Goal: Transaction & Acquisition: Obtain resource

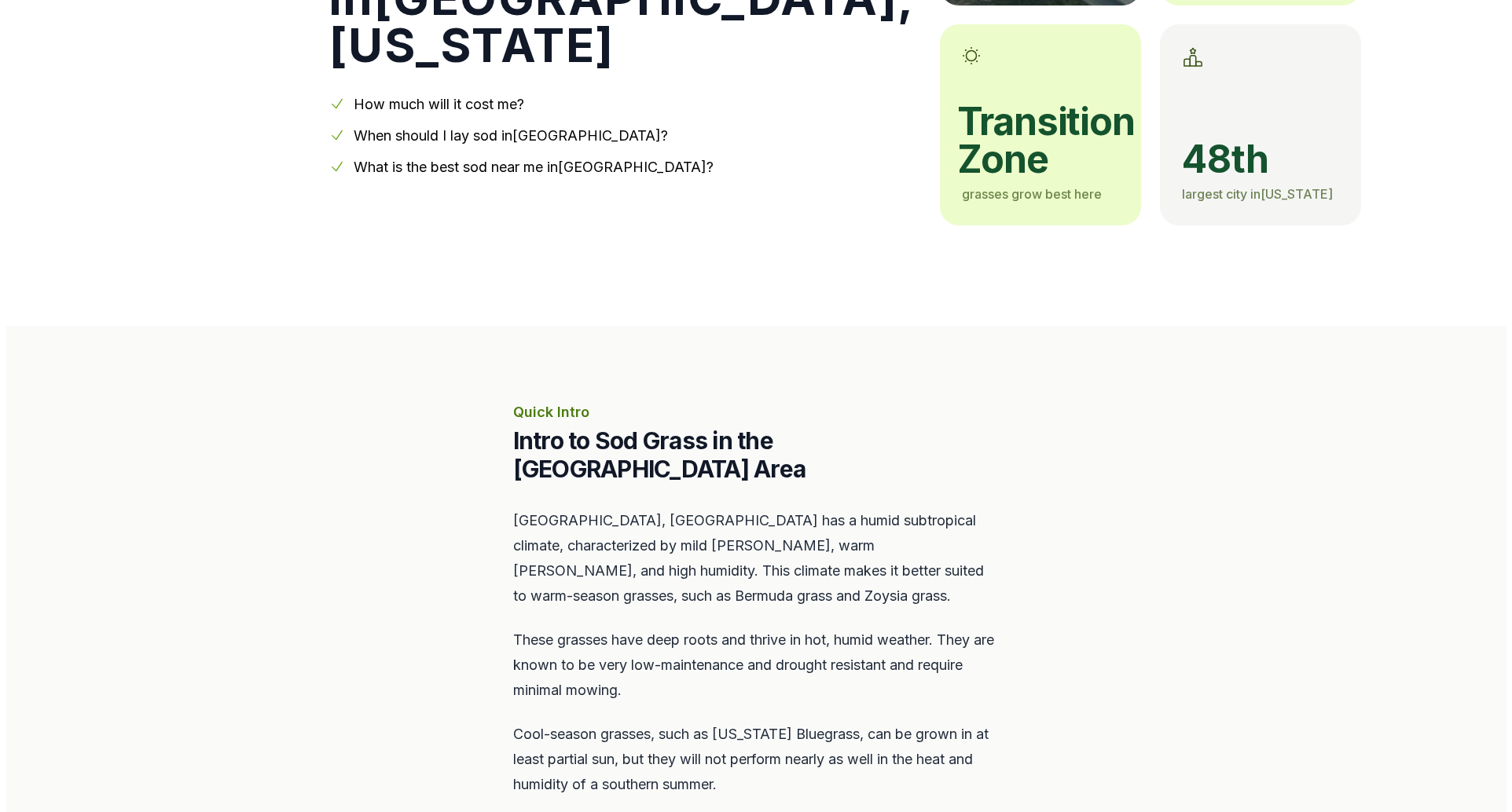
scroll to position [752, 0]
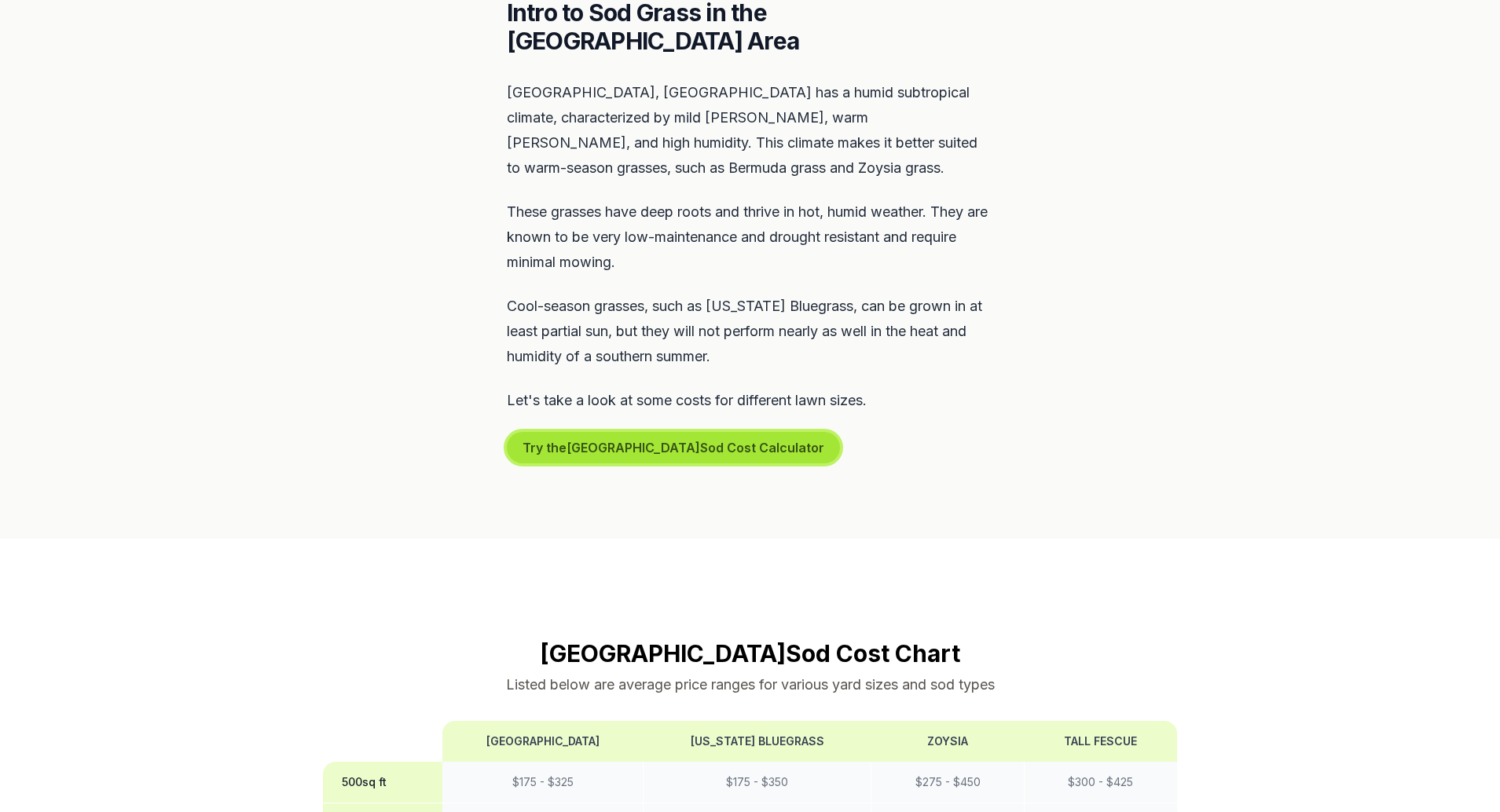
click at [661, 432] on button "Try the Harrisburg Sod Cost Calculator" at bounding box center [674, 448] width 333 height 31
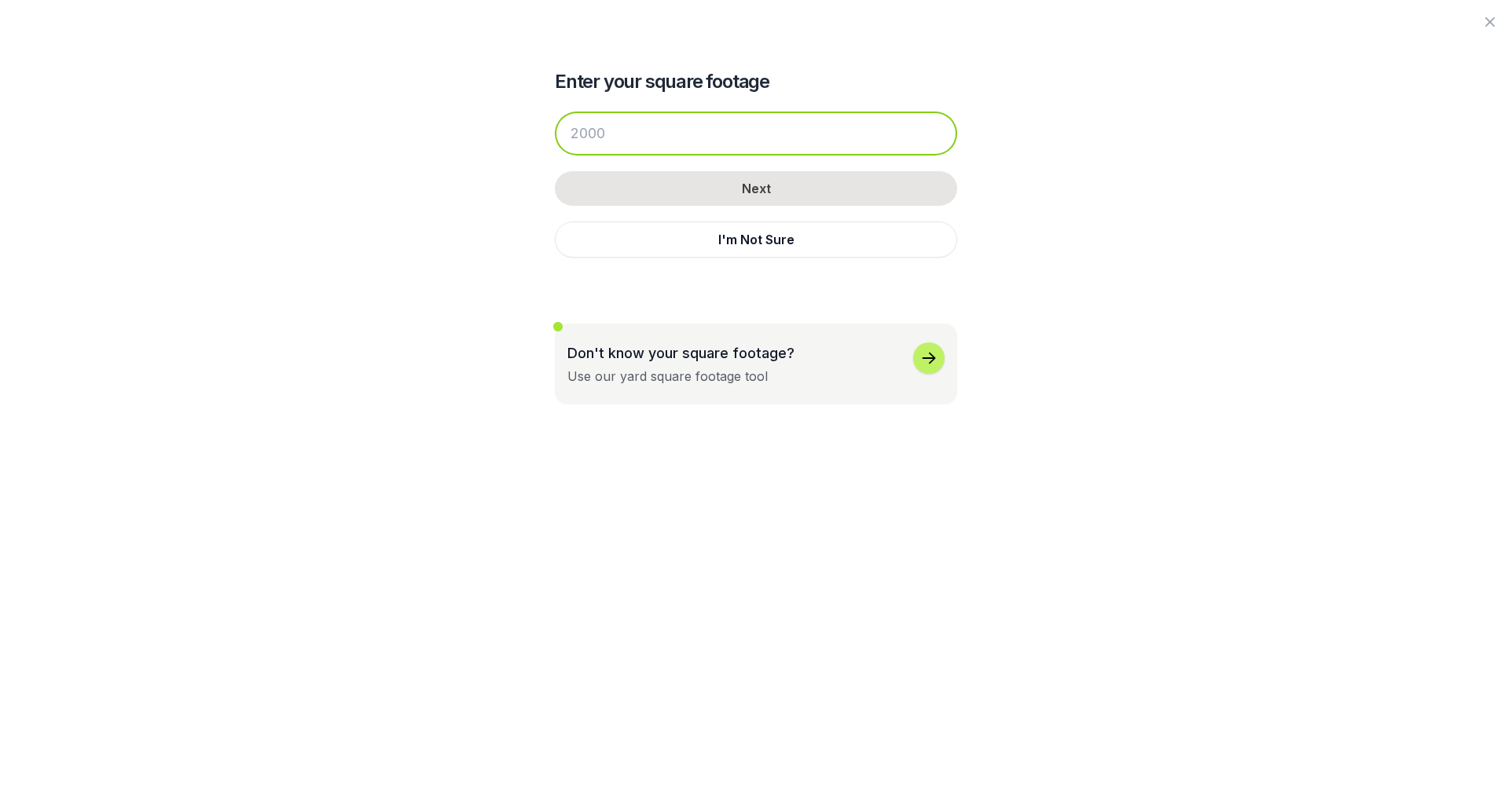
click at [721, 124] on input "number" at bounding box center [755, 134] width 402 height 44
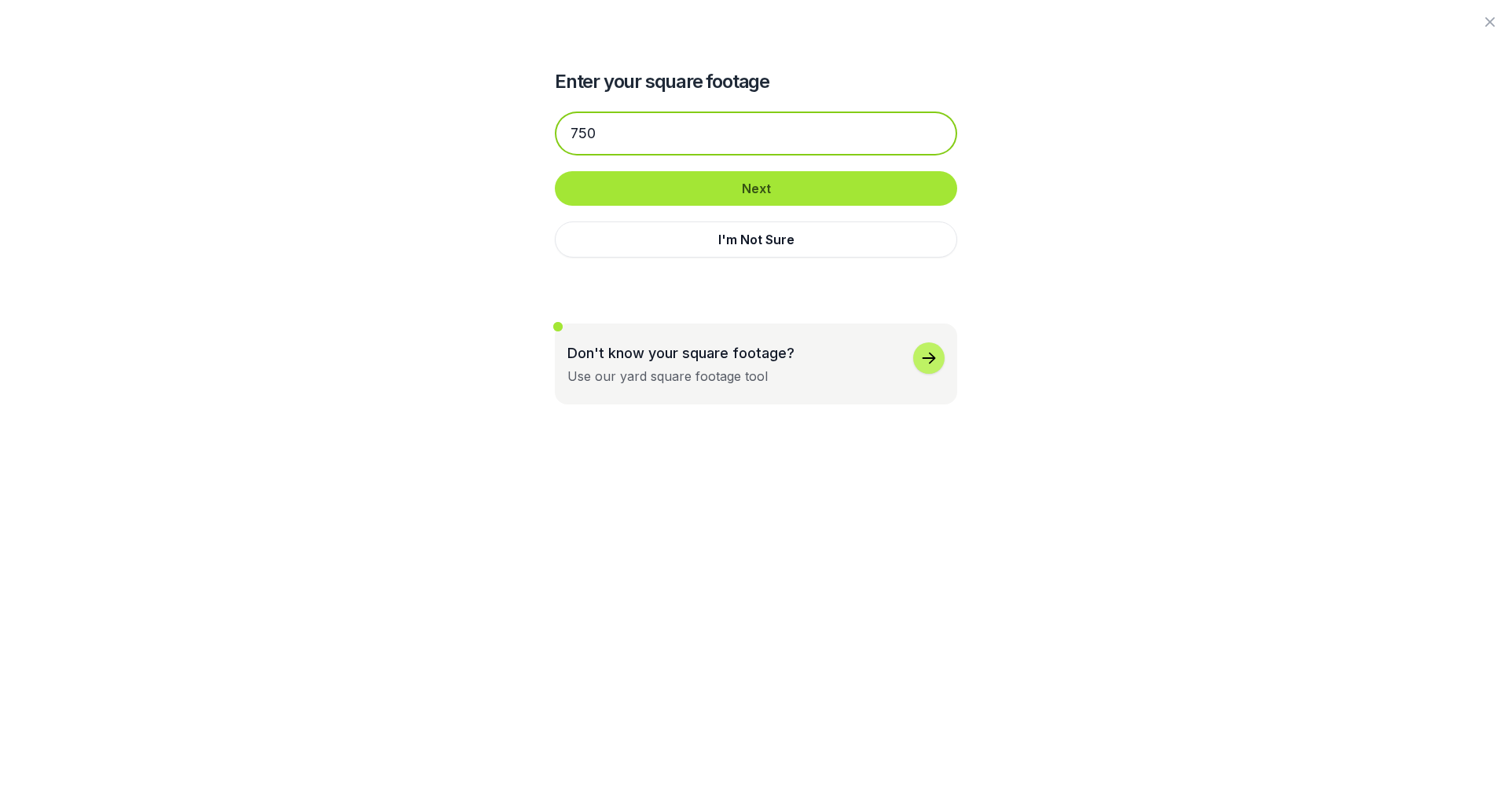
type input "750"
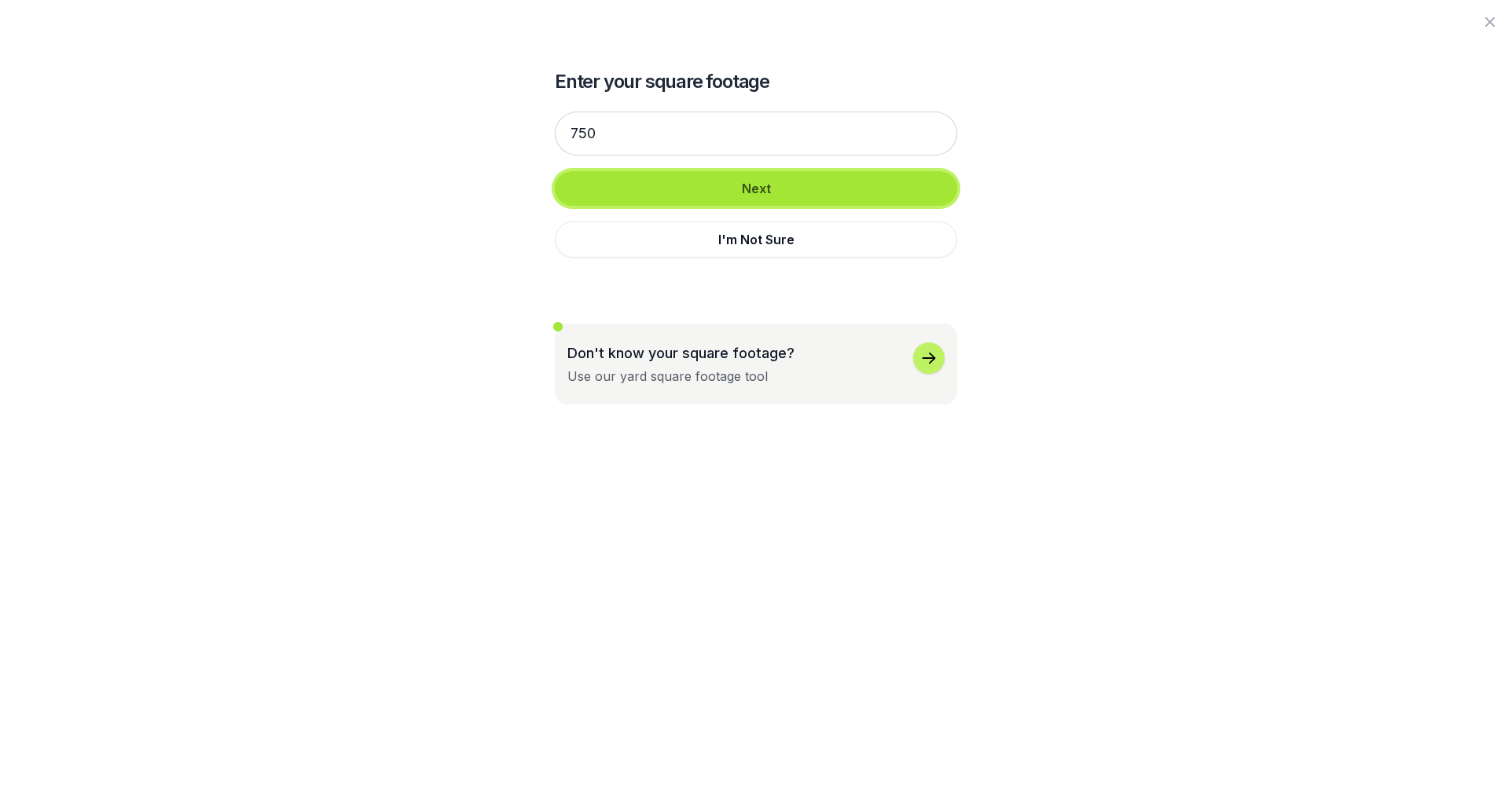
click at [708, 191] on button "Next" at bounding box center [755, 188] width 402 height 35
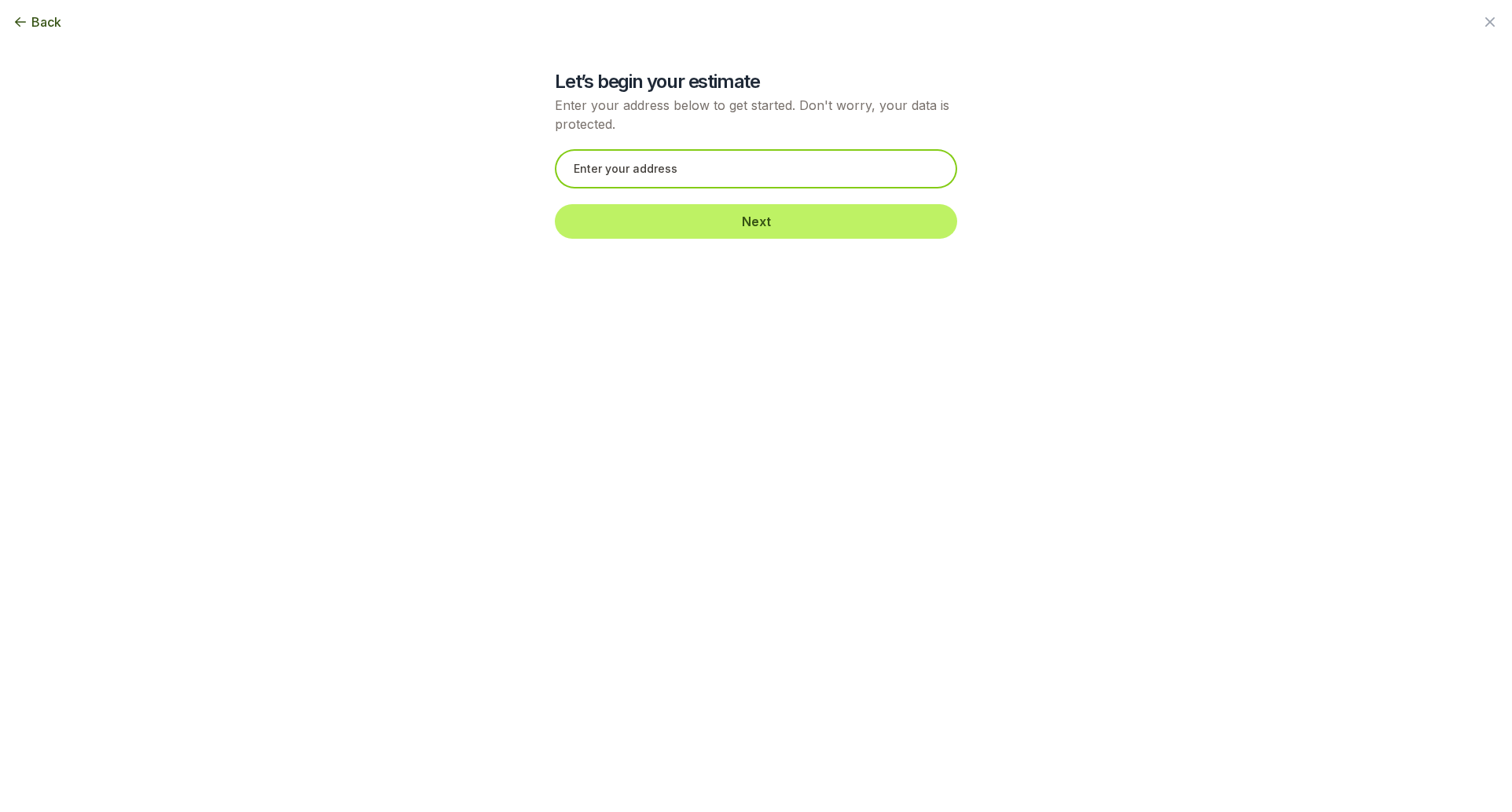
click at [707, 168] on input "text" at bounding box center [755, 168] width 402 height 39
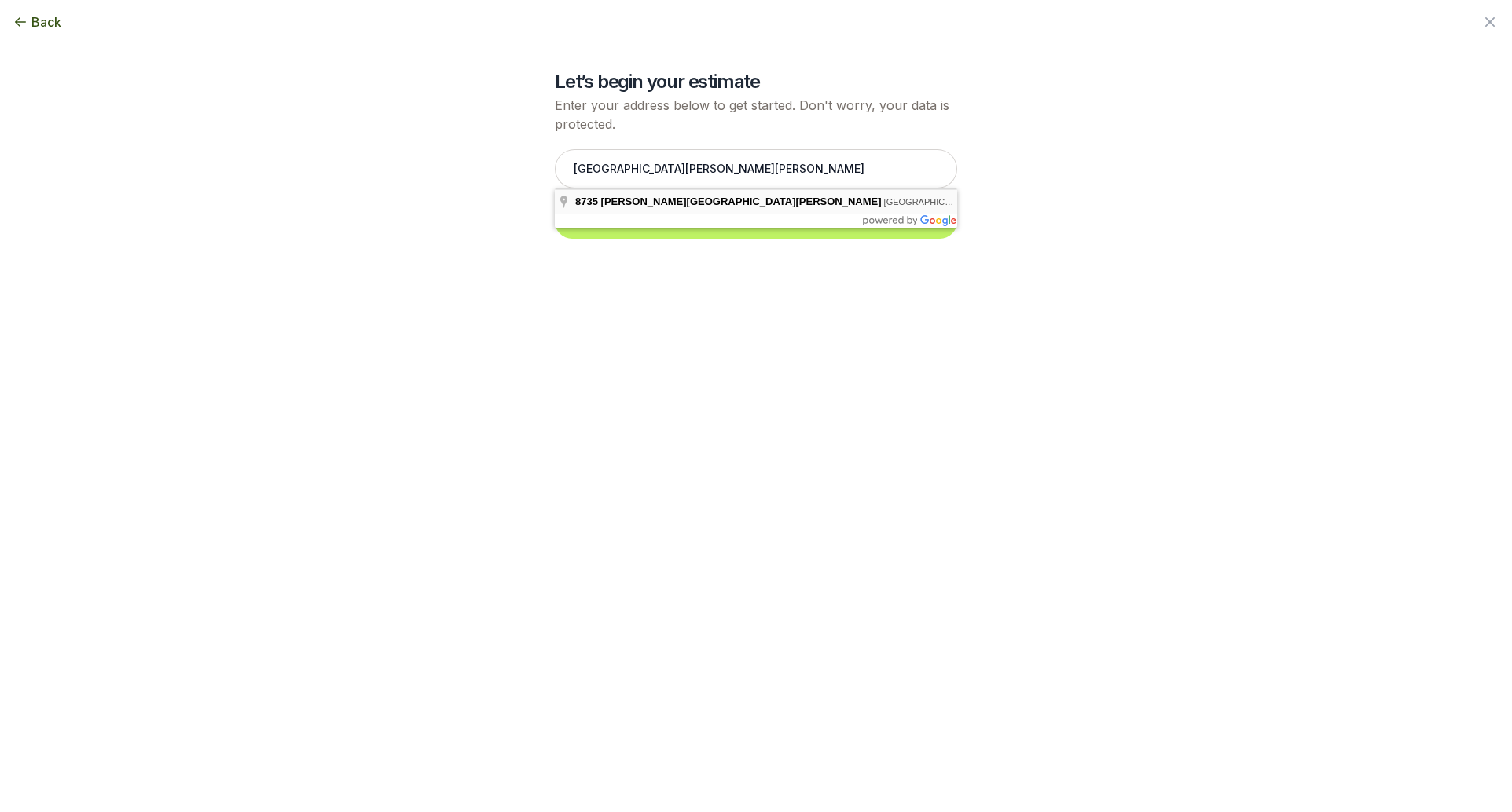
type input "[STREET_ADDRESS][PERSON_NAME][PERSON_NAME]"
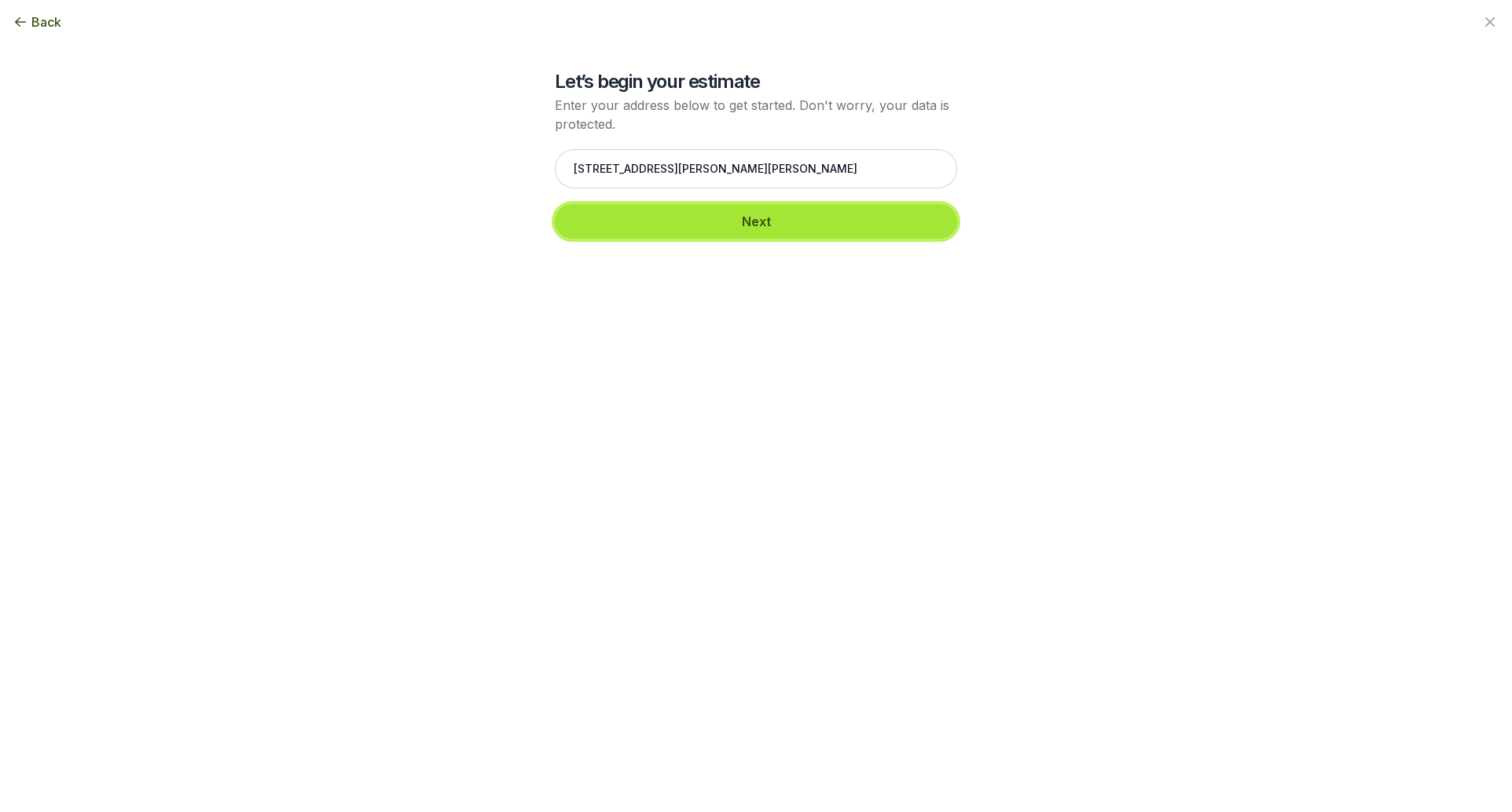
click at [712, 224] on button "Next" at bounding box center [755, 221] width 402 height 35
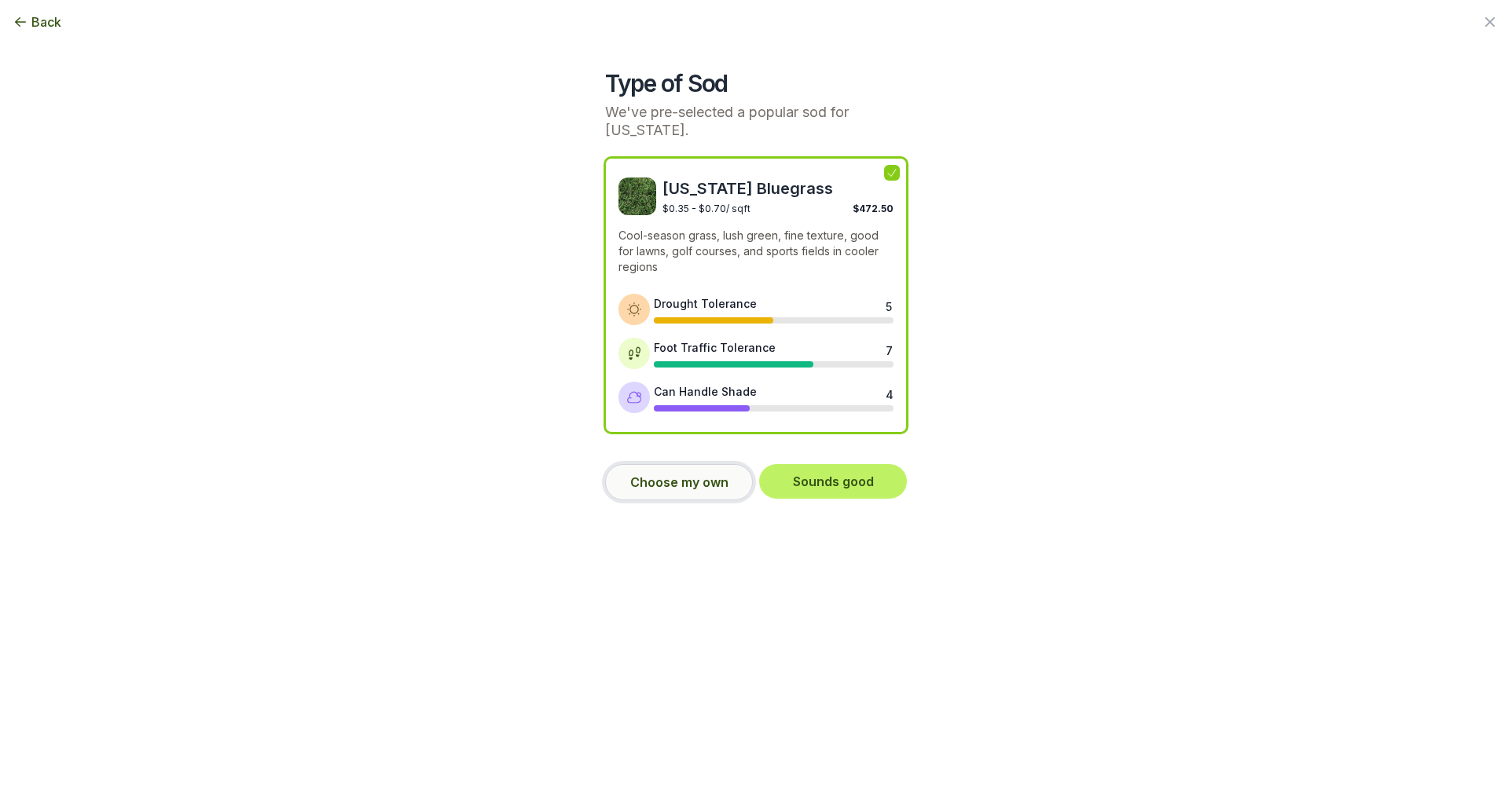
click at [683, 485] on button "Choose my own" at bounding box center [679, 482] width 148 height 36
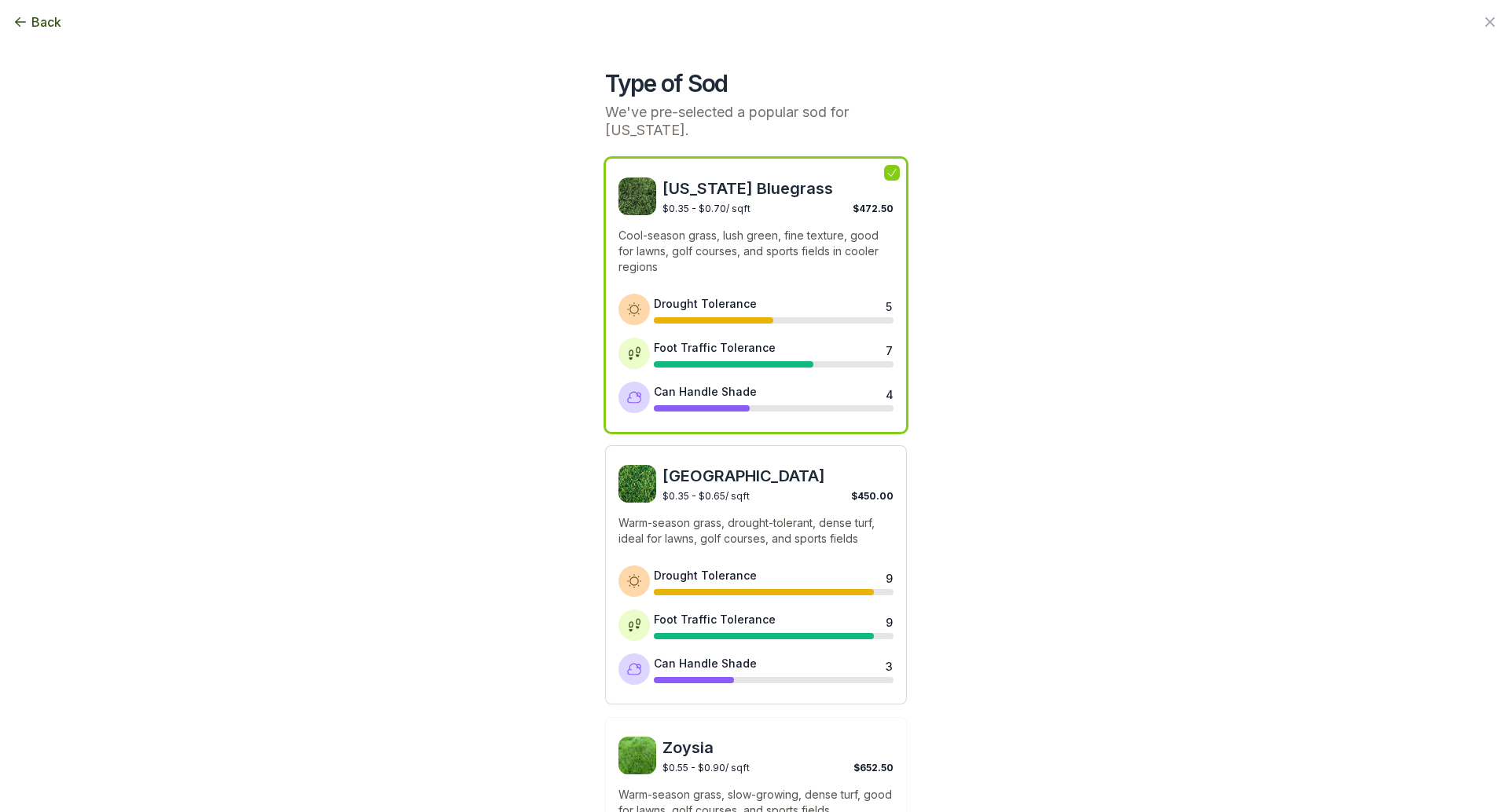
click at [789, 490] on div "$0.35 - $0.65 / sqft $450.00" at bounding box center [778, 494] width 231 height 15
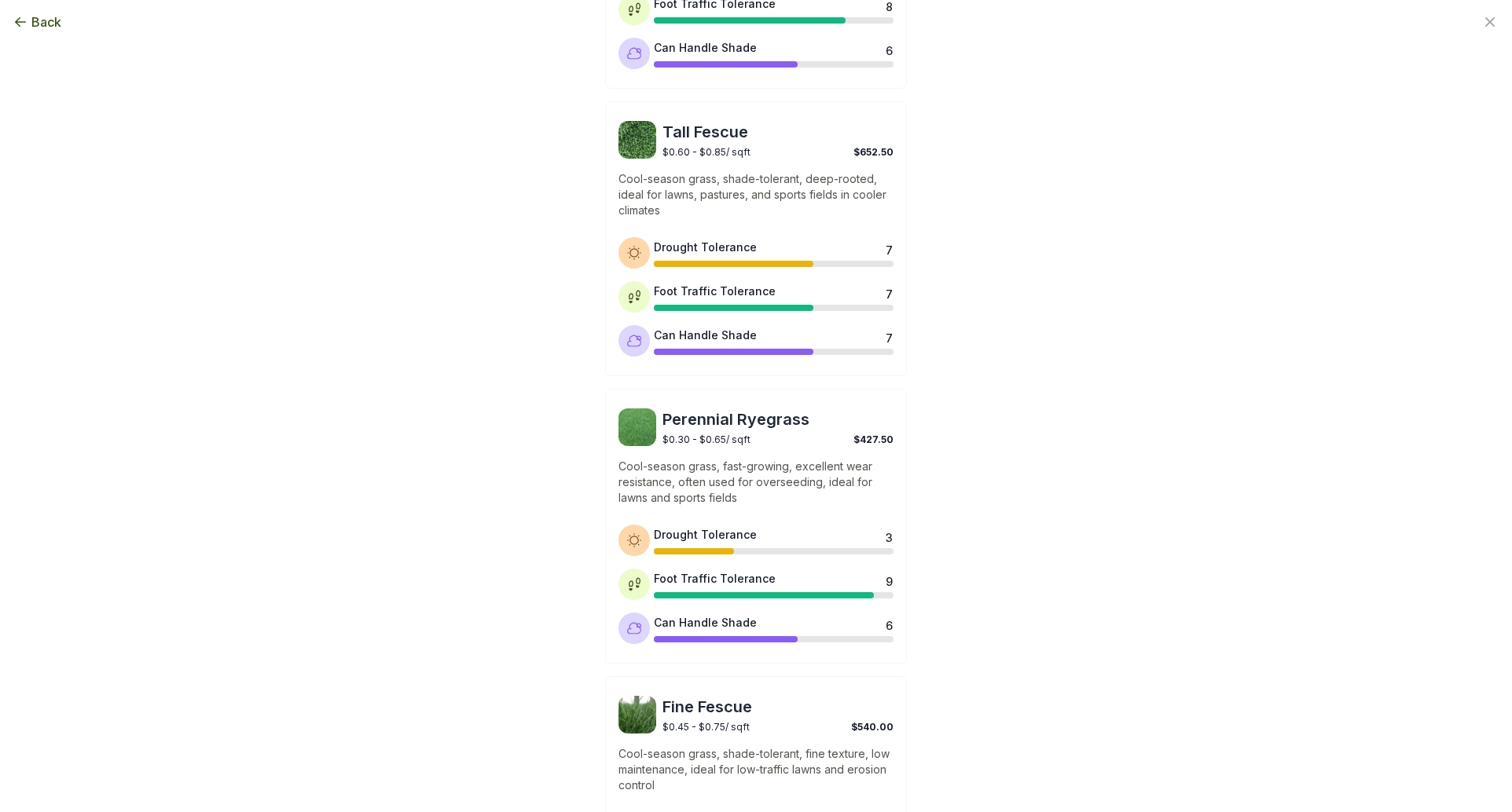
scroll to position [1105, 0]
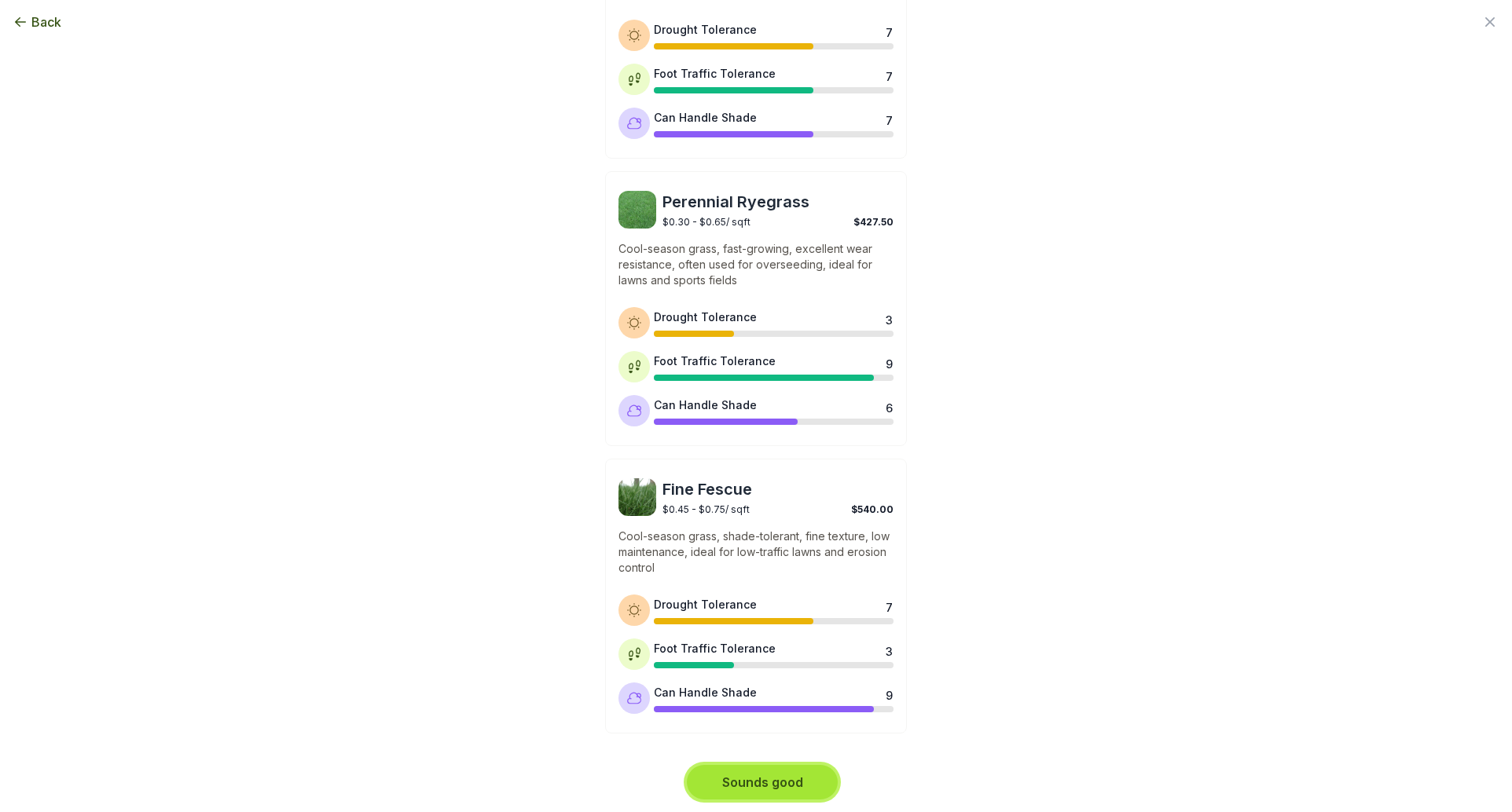
click at [789, 788] on button "Sounds good" at bounding box center [762, 783] width 151 height 35
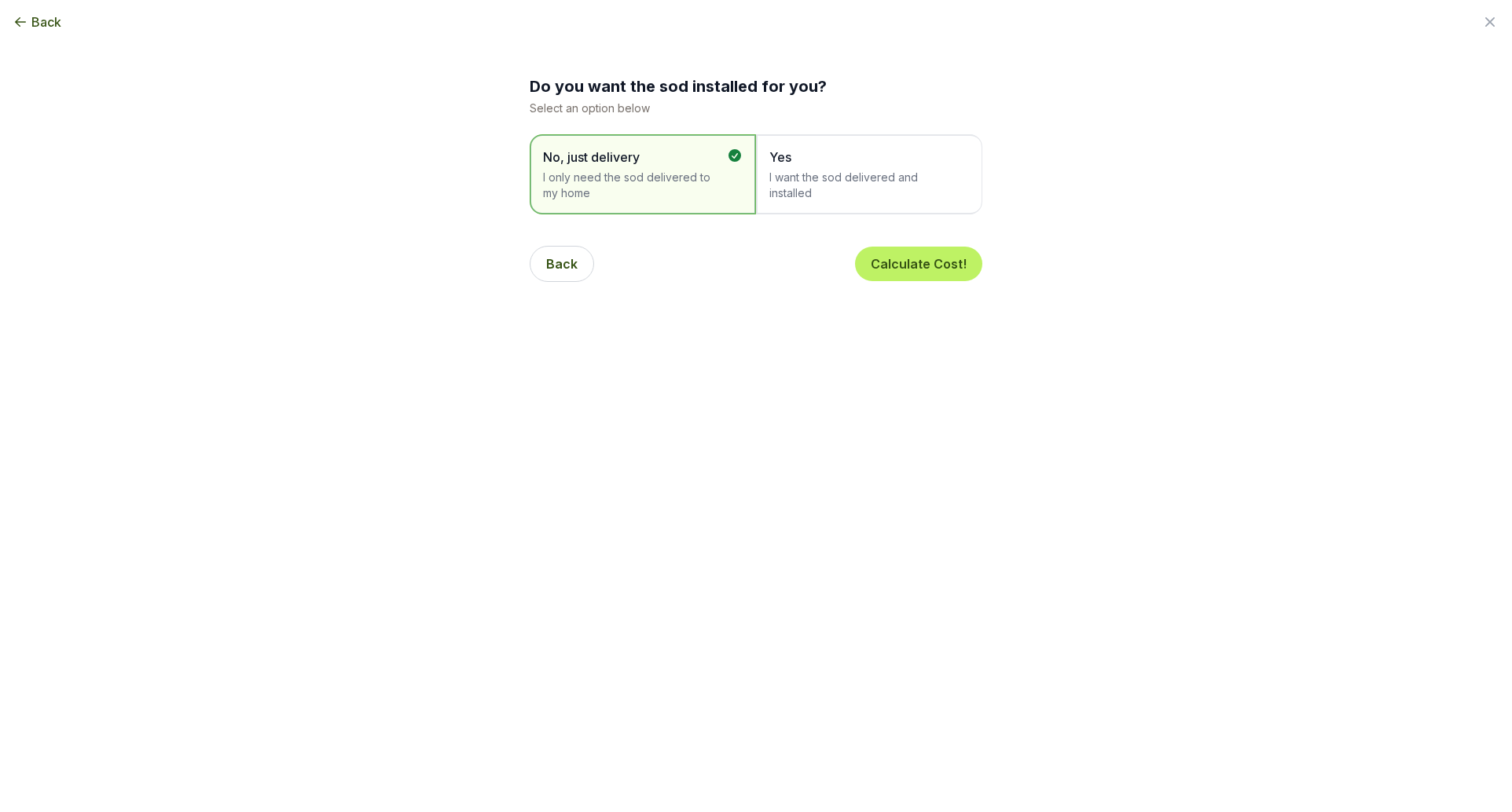
scroll to position [3, 0]
click at [895, 178] on span "I want the sod delivered and installed" at bounding box center [861, 182] width 184 height 31
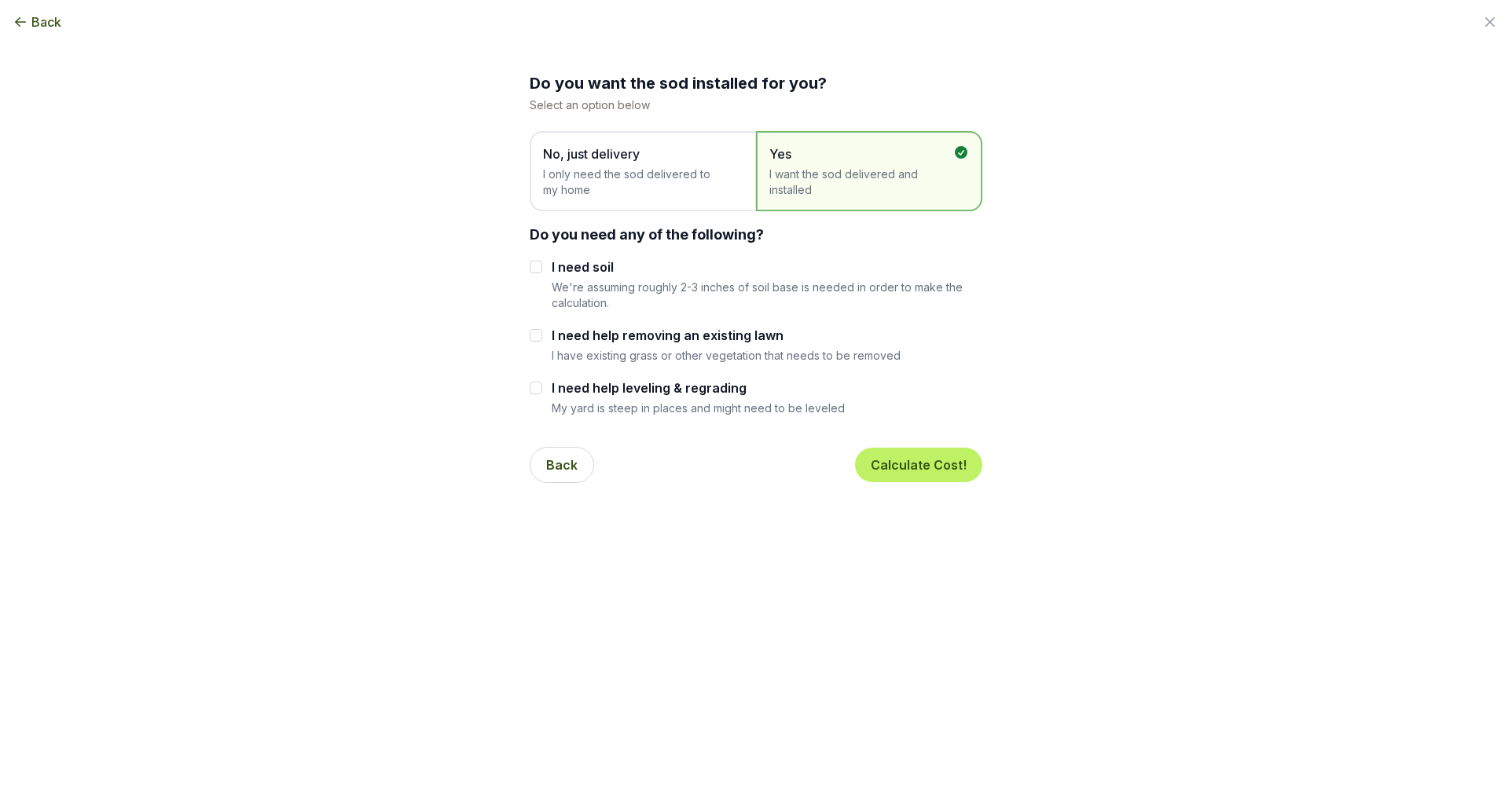
click at [569, 257] on div "Do you want the sod installed for you? Select an option below No, just delivery…" at bounding box center [755, 284] width 452 height 423
click at [565, 269] on label "I need soil" at bounding box center [766, 267] width 431 height 19
click at [542, 269] on input "I need soil" at bounding box center [536, 267] width 12 height 12
checkbox input "true"
click at [928, 466] on button "Calculate Cost!" at bounding box center [918, 465] width 128 height 35
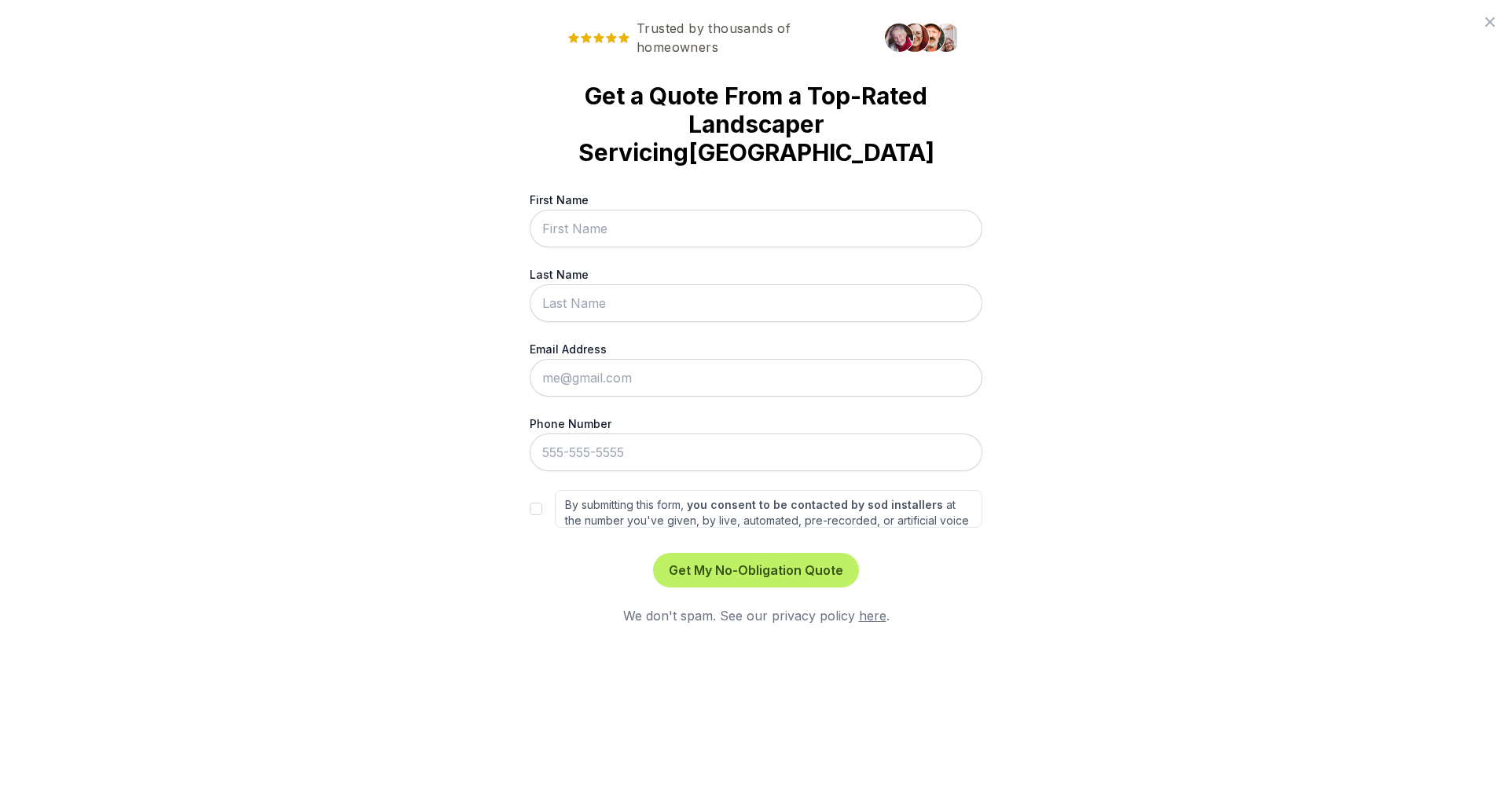
scroll to position [0, 0]
click at [823, 210] on input "First Name" at bounding box center [755, 228] width 452 height 37
type input "[PERSON_NAME]"
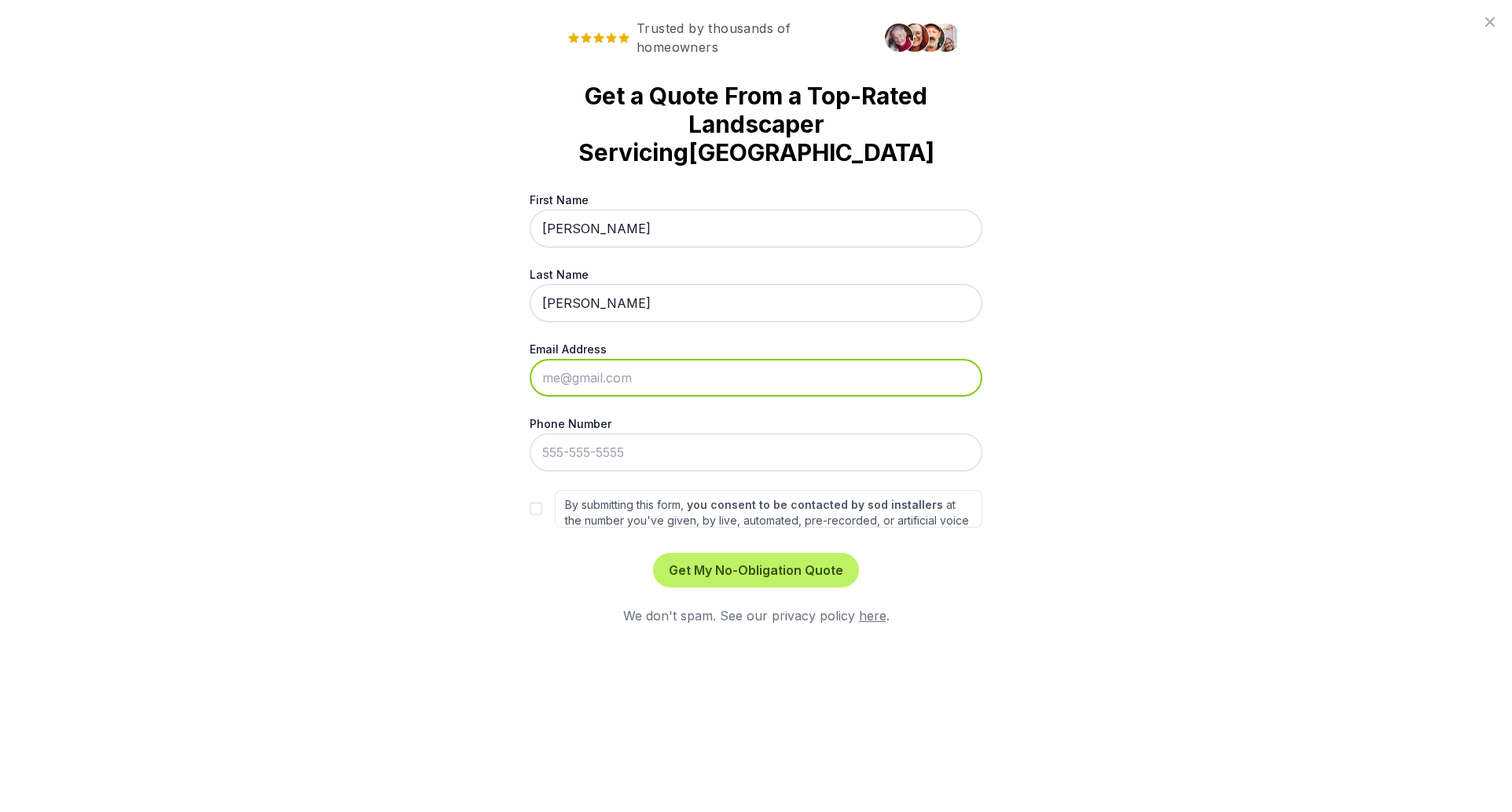
type input "[EMAIL_ADDRESS][DOMAIN_NAME]"
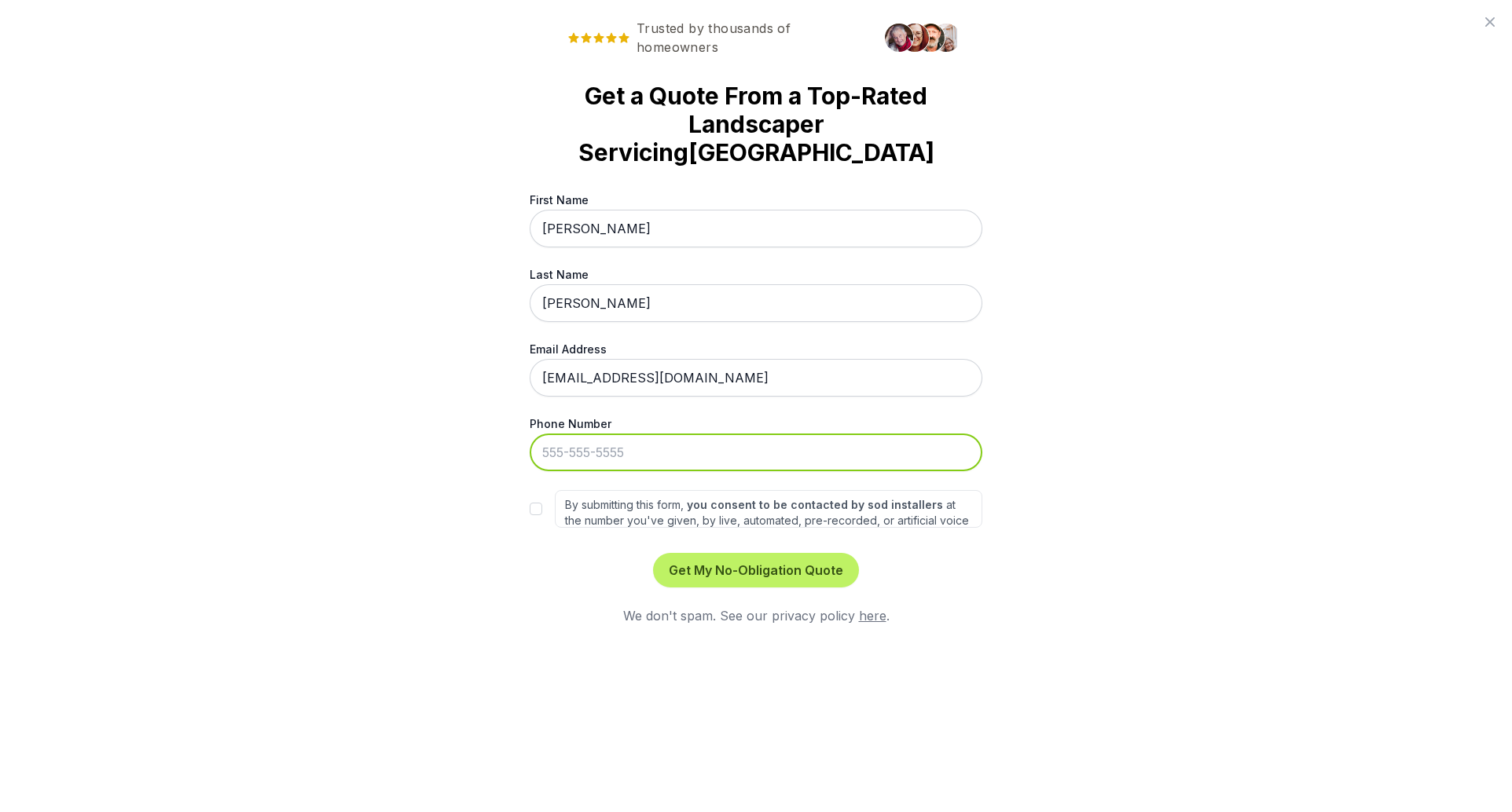
type input "[PHONE_NUMBER]"
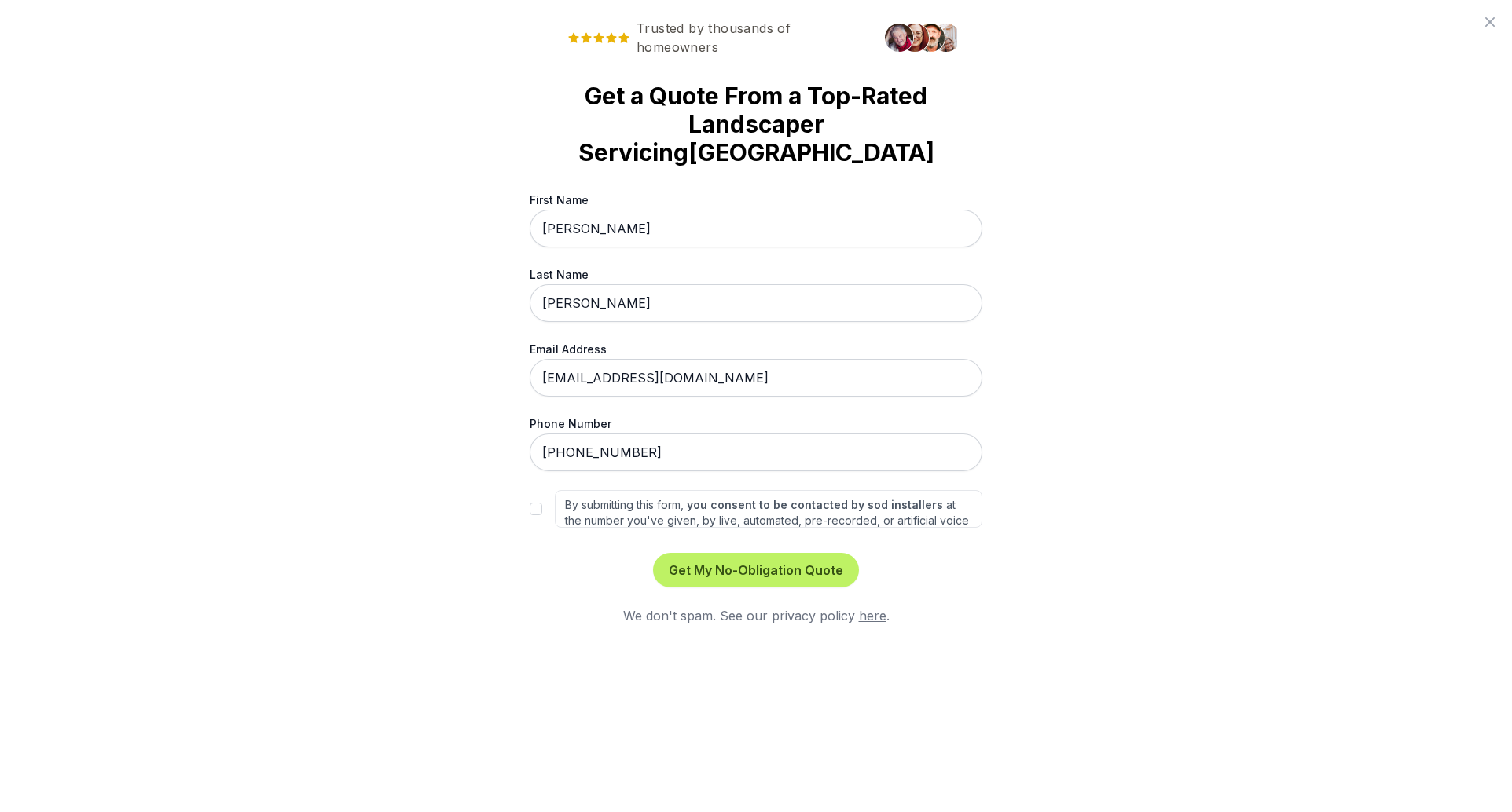
click at [584, 490] on label "By submitting this form, you consent to be contacted by sod installers at the n…" at bounding box center [768, 508] width 427 height 37
click at [542, 502] on input "By submitting this form, you consent to be contacted by sod installers at the n…" at bounding box center [536, 508] width 12 height 12
checkbox input "true"
click at [808, 553] on button "Get My No-Obligation Quote" at bounding box center [755, 570] width 206 height 35
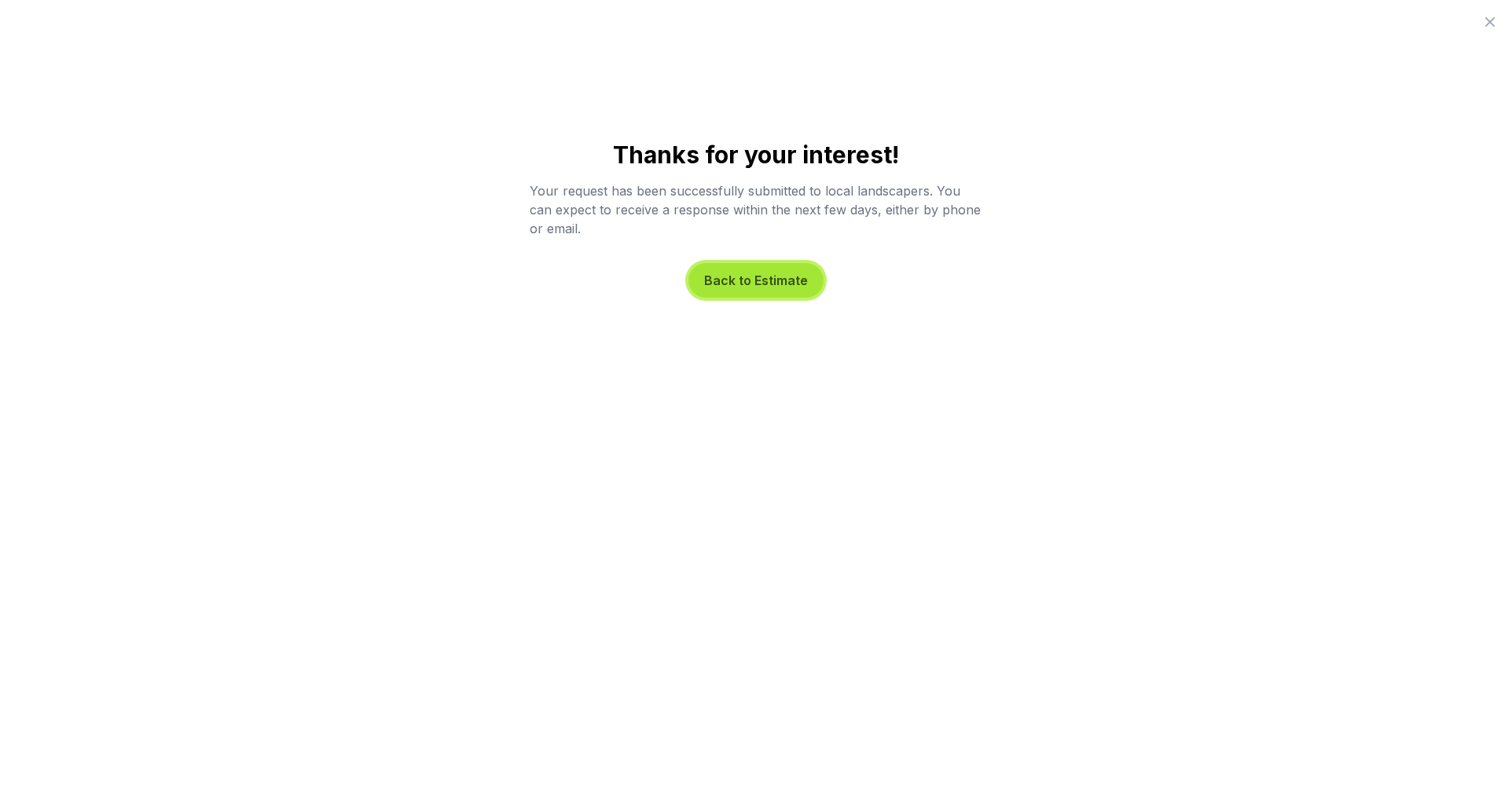
click at [775, 278] on button "Back to Estimate" at bounding box center [756, 280] width 135 height 35
